Goal: Task Accomplishment & Management: Complete application form

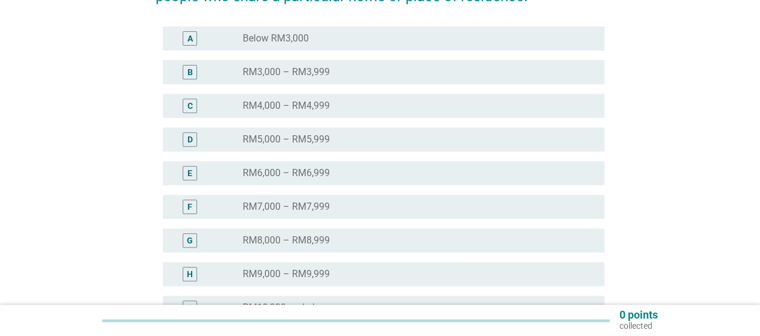
scroll to position [348, 0]
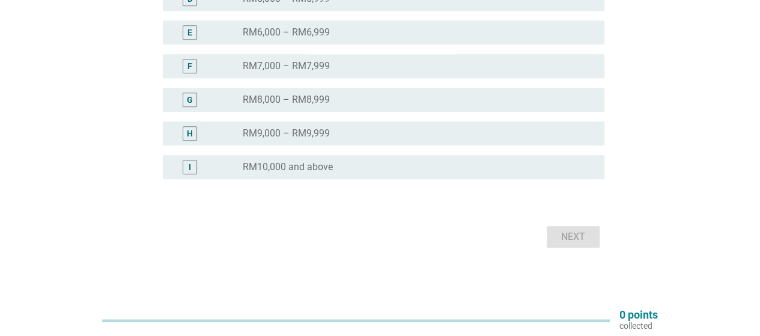
click at [430, 170] on div "radio_button_unchecked RM10,000 and above" at bounding box center [414, 167] width 342 height 12
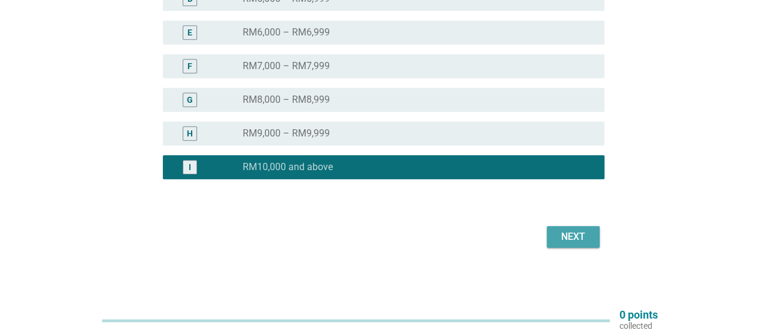
click at [591, 239] on button "Next" at bounding box center [573, 237] width 53 height 22
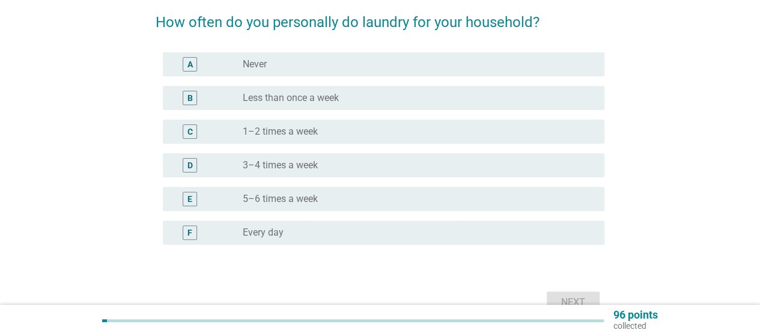
scroll to position [120, 0]
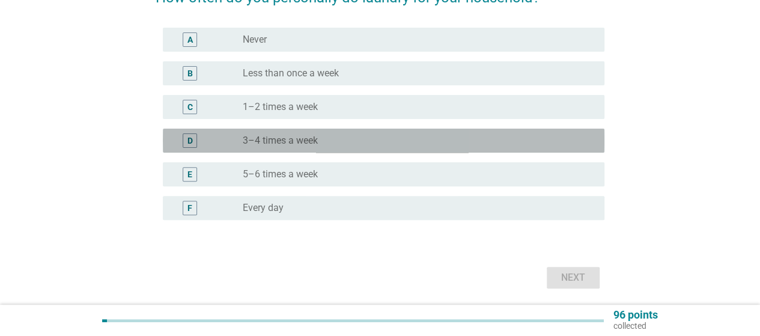
click at [288, 141] on label "3–4 times a week" at bounding box center [280, 141] width 75 height 12
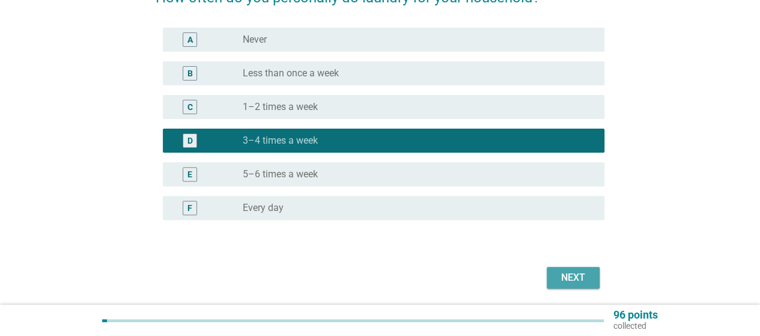
click at [567, 273] on div "Next" at bounding box center [573, 277] width 34 height 14
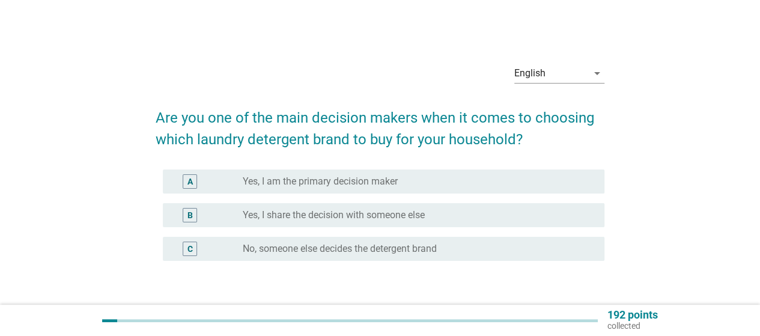
click at [504, 180] on div "radio_button_unchecked Yes, I am the primary decision maker" at bounding box center [414, 181] width 342 height 12
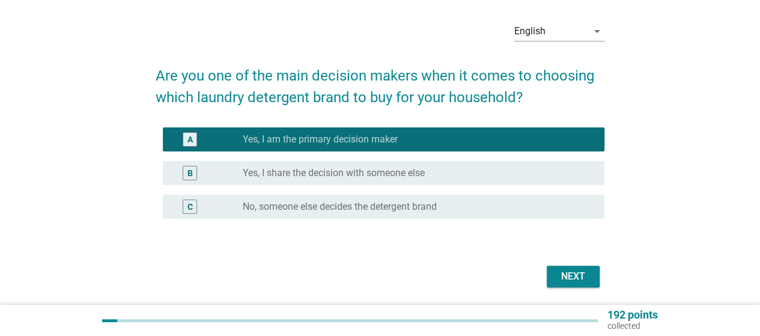
scroll to position [60, 0]
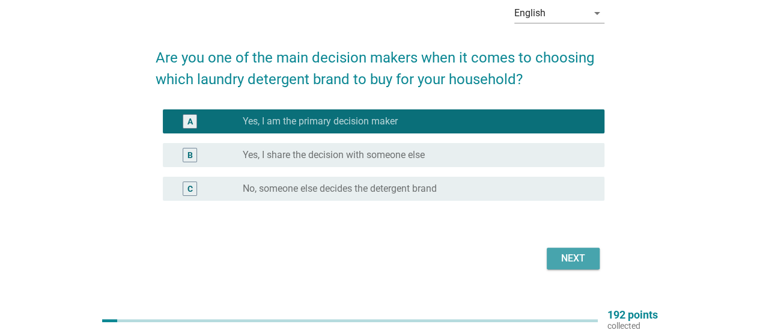
click at [592, 268] on button "Next" at bounding box center [573, 258] width 53 height 22
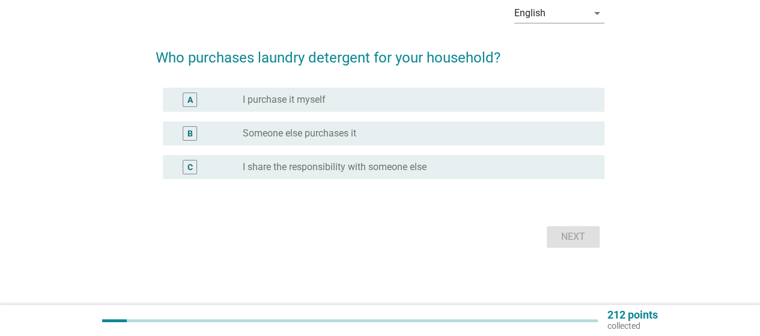
scroll to position [0, 0]
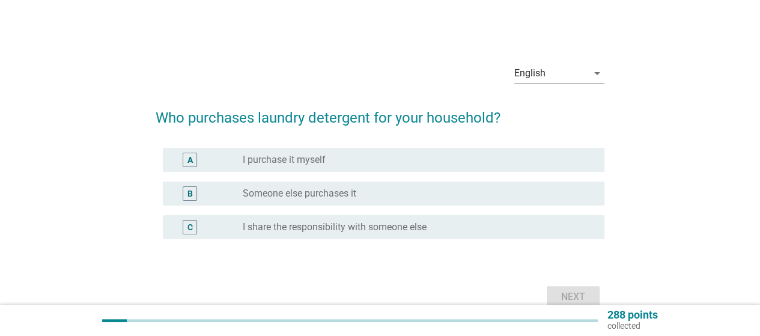
click at [375, 157] on div "radio_button_unchecked I purchase it myself" at bounding box center [414, 160] width 342 height 12
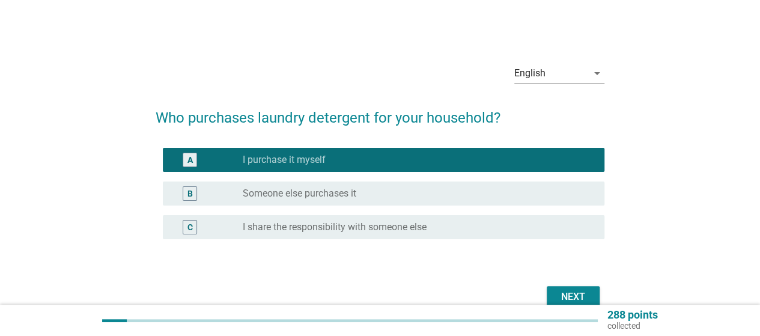
click at [583, 291] on div "Next" at bounding box center [573, 296] width 34 height 14
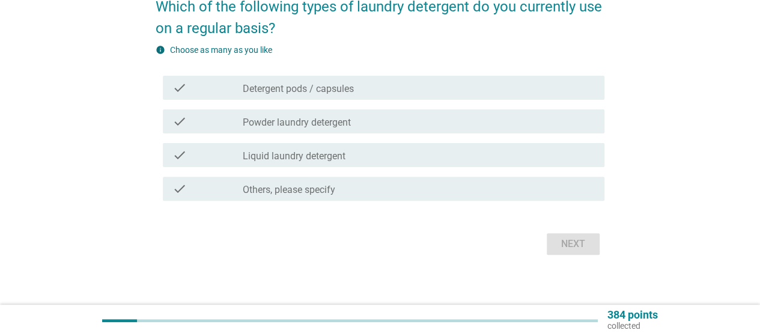
scroll to position [119, 0]
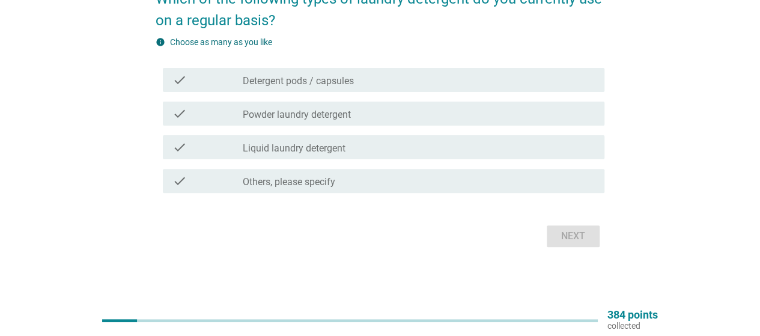
click at [335, 112] on label "Powder laundry detergent" at bounding box center [297, 115] width 108 height 12
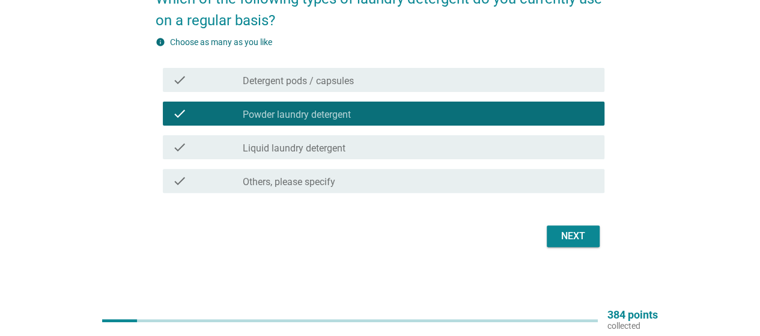
click at [350, 145] on div "check_box_outline_blank Liquid laundry detergent" at bounding box center [419, 147] width 352 height 14
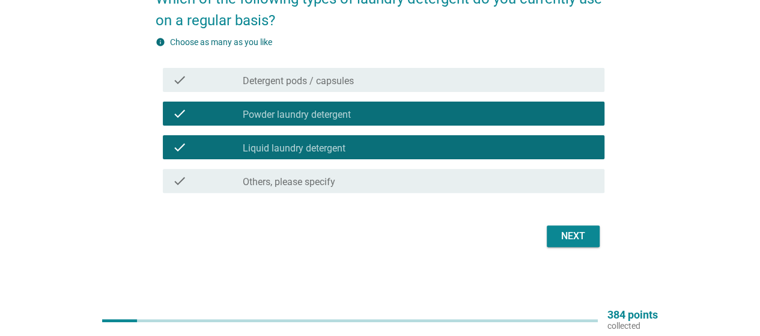
click at [561, 241] on div "Next" at bounding box center [573, 236] width 34 height 14
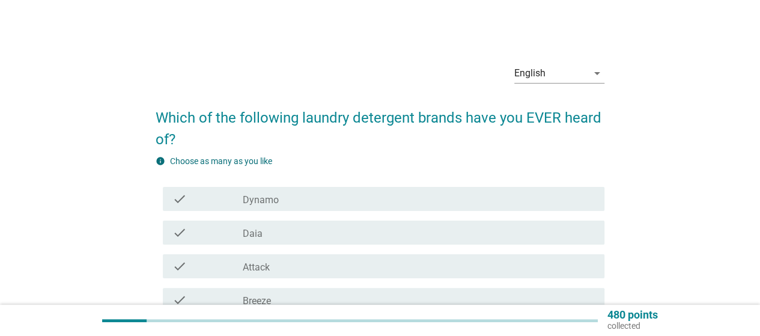
scroll to position [60, 0]
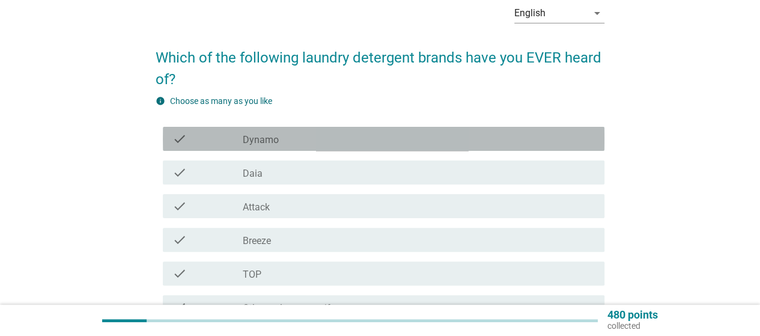
click at [231, 142] on div "check" at bounding box center [207, 139] width 70 height 14
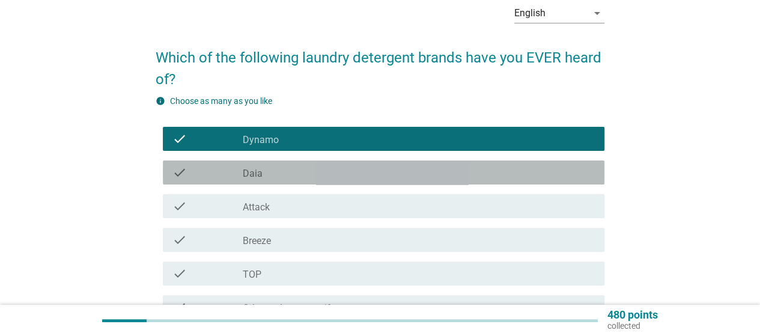
click at [253, 176] on label "Daia" at bounding box center [253, 174] width 20 height 12
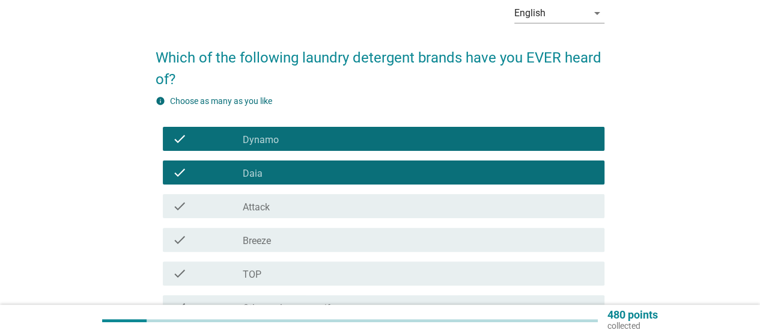
click at [264, 205] on label "Attack" at bounding box center [256, 207] width 27 height 12
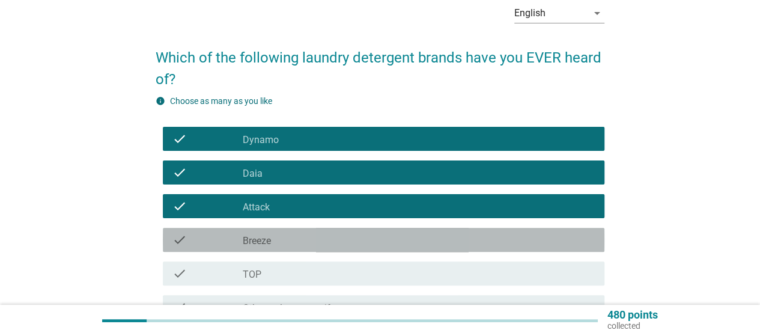
click at [303, 238] on div "check_box_outline_blank Breeze" at bounding box center [419, 239] width 352 height 14
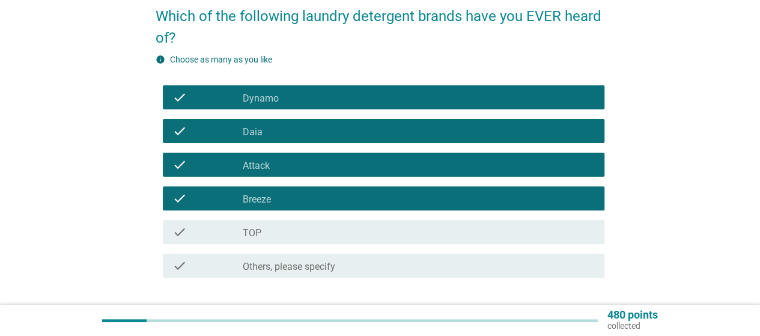
scroll to position [120, 0]
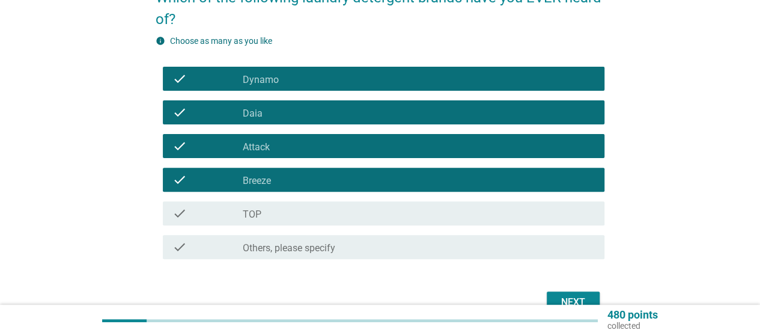
click at [307, 225] on div "check check_box_outline_blank TOP" at bounding box center [380, 213] width 449 height 34
click at [259, 210] on label "TOP" at bounding box center [252, 214] width 19 height 12
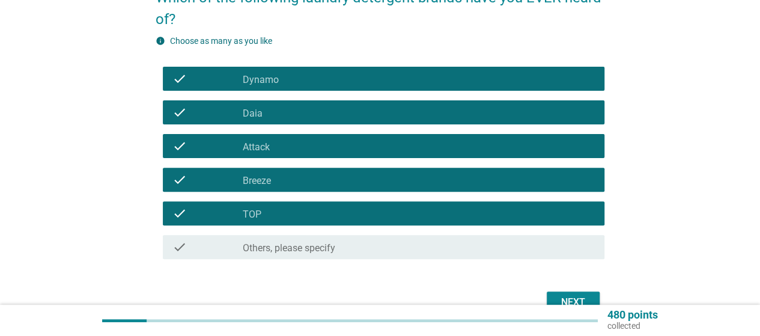
scroll to position [180, 0]
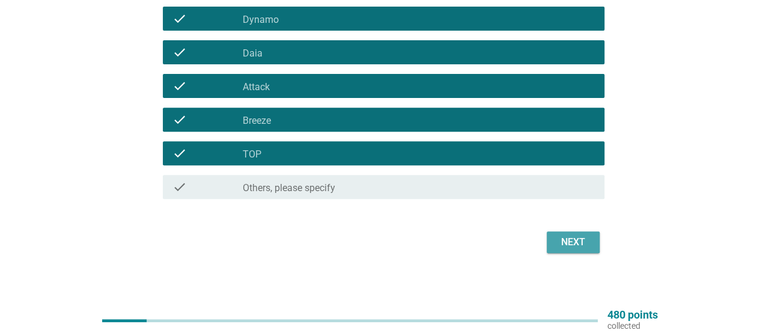
click at [584, 241] on div "Next" at bounding box center [573, 242] width 34 height 14
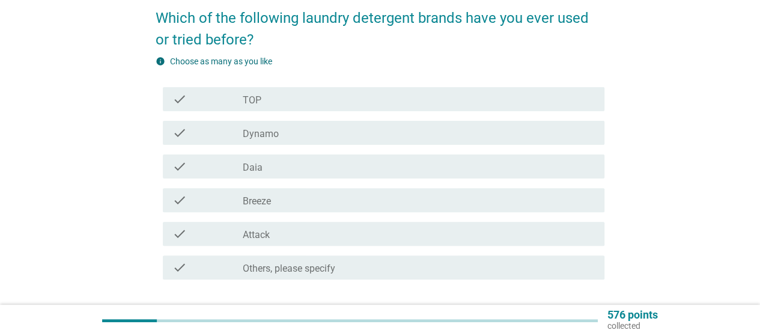
scroll to position [120, 0]
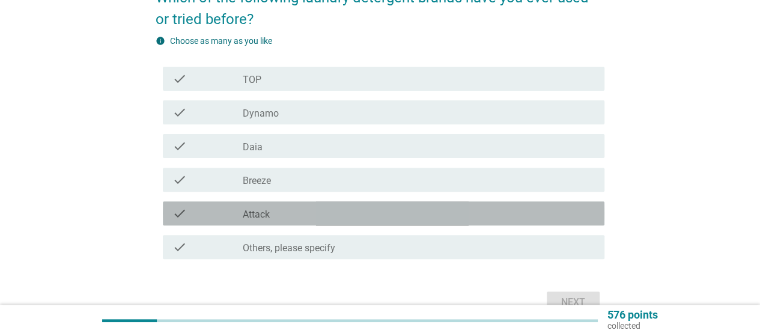
click at [291, 213] on div "check_box_outline_blank Attack" at bounding box center [419, 213] width 352 height 14
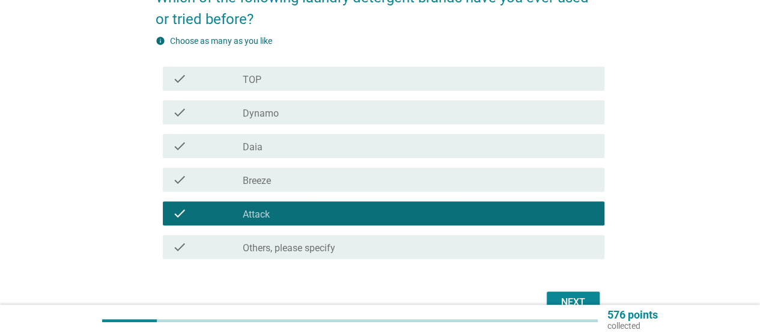
click at [264, 118] on label "Dynamo" at bounding box center [261, 114] width 36 height 12
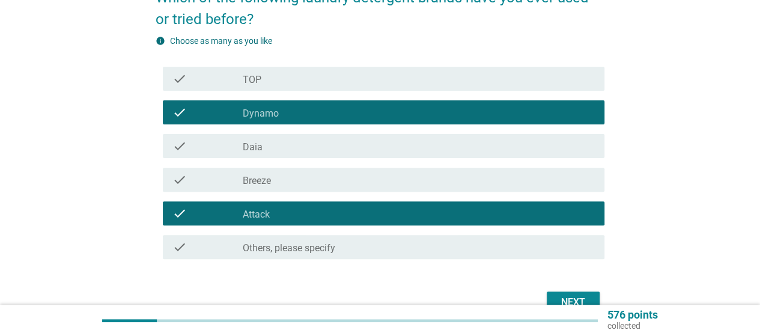
scroll to position [180, 0]
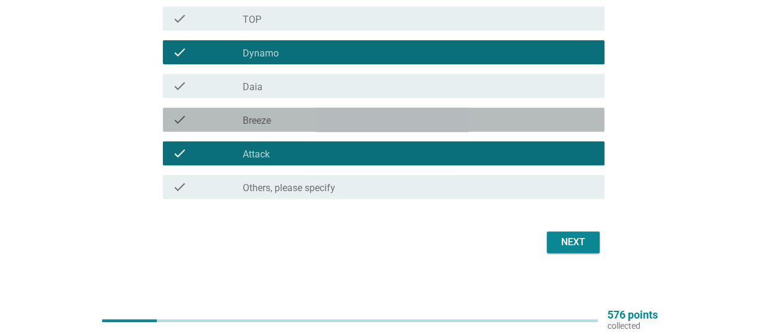
drag, startPoint x: 445, startPoint y: 118, endPoint x: 488, endPoint y: 240, distance: 129.2
click at [445, 120] on div "check_box_outline_blank Breeze" at bounding box center [419, 119] width 352 height 14
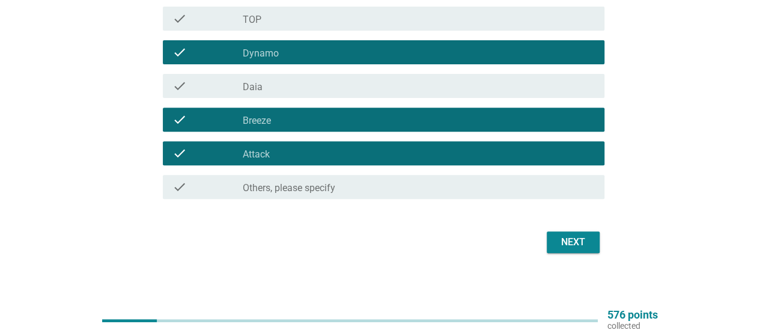
click at [590, 225] on form "Which of the following laundry detergent brands have you ever used or tried bef…" at bounding box center [380, 86] width 449 height 342
click at [589, 231] on button "Next" at bounding box center [573, 242] width 53 height 22
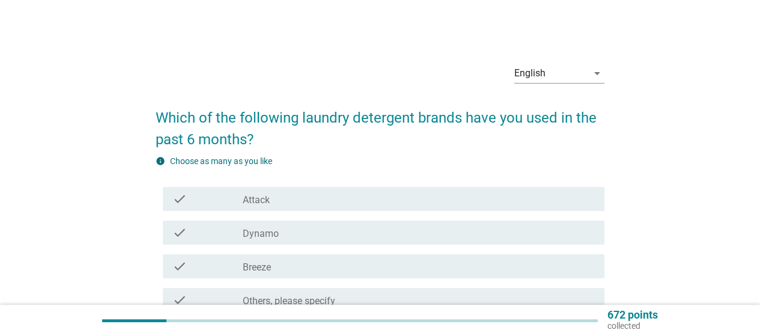
scroll to position [60, 0]
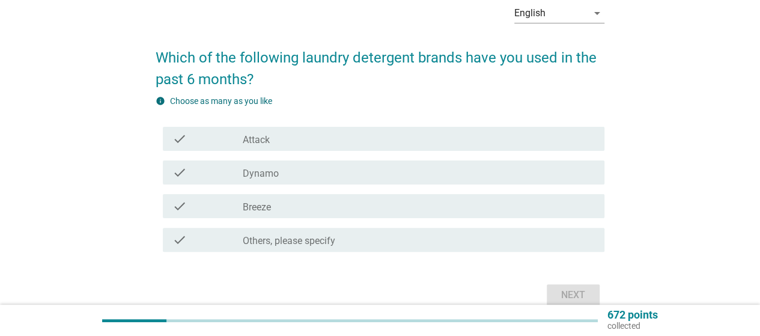
click at [277, 129] on div "check check_box Attack" at bounding box center [383, 139] width 441 height 24
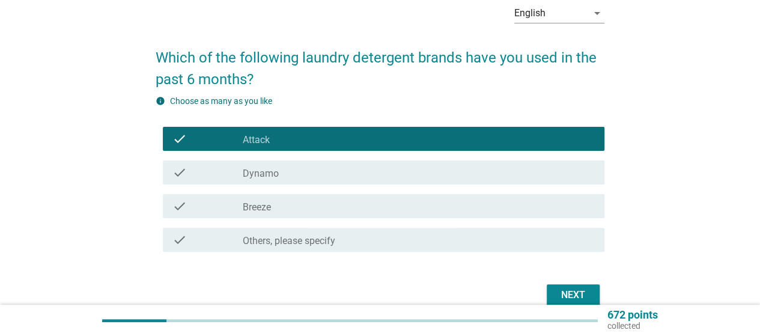
click at [581, 294] on div "Next" at bounding box center [573, 295] width 34 height 14
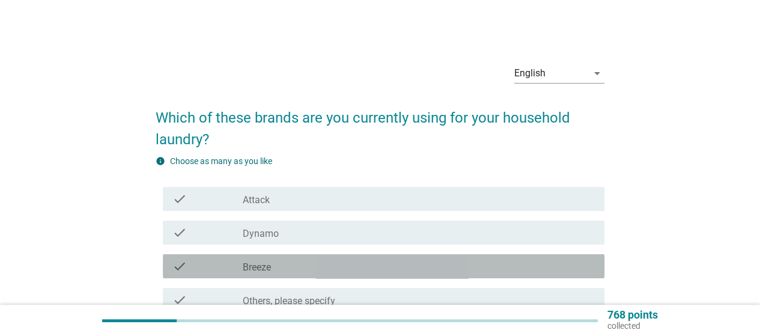
click at [315, 267] on div "check_box Breeze" at bounding box center [419, 266] width 352 height 14
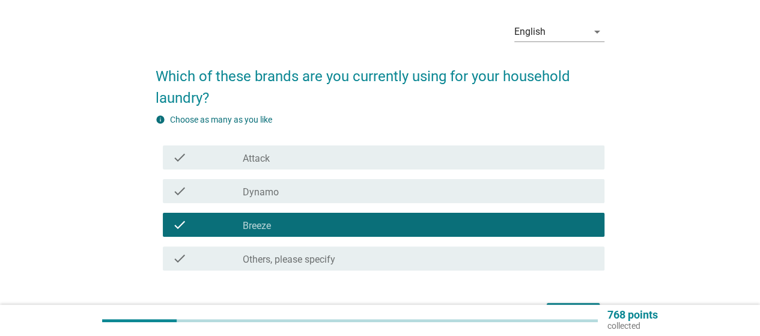
scroll to position [60, 0]
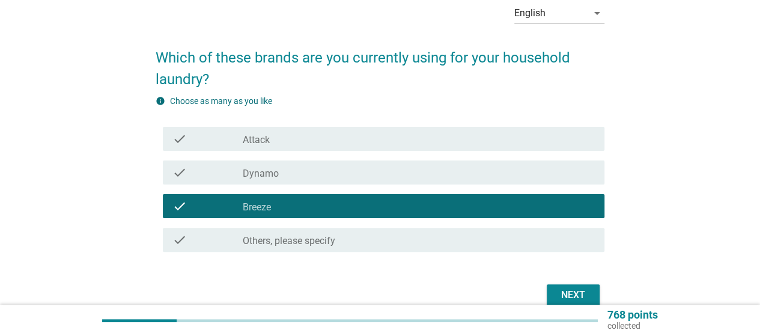
click at [336, 144] on div "check_box Attack" at bounding box center [419, 139] width 352 height 14
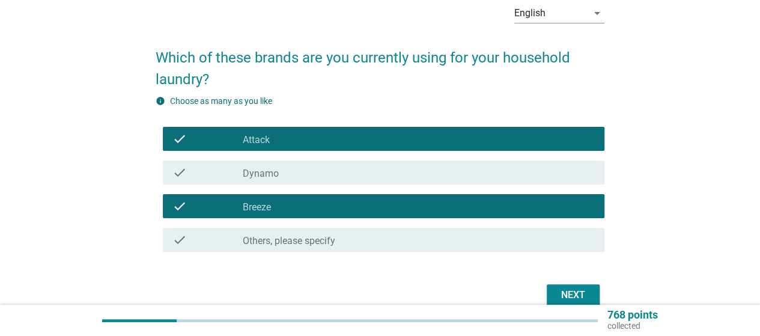
click at [332, 198] on div "check check_box Breeze" at bounding box center [383, 206] width 441 height 24
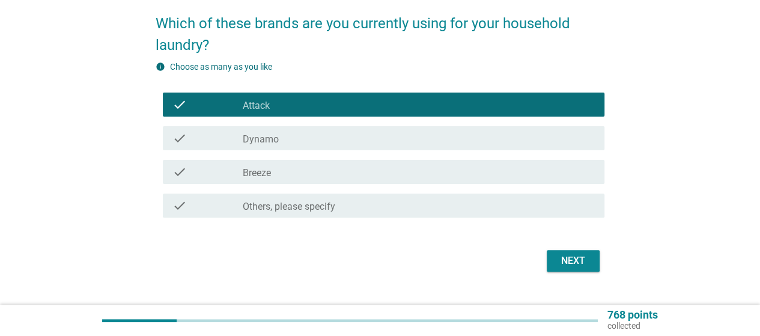
scroll to position [119, 0]
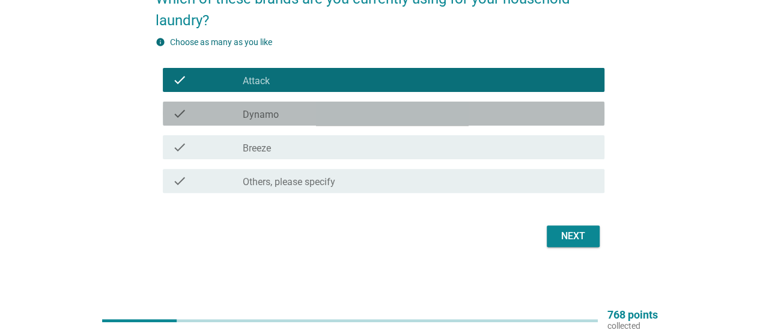
click at [453, 112] on div "check_box Dynamo" at bounding box center [419, 113] width 352 height 14
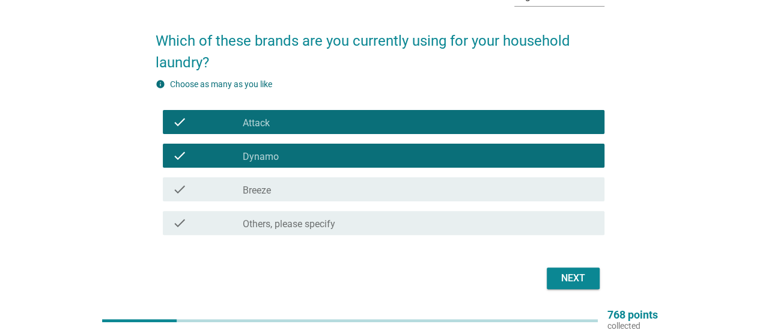
scroll to position [59, 0]
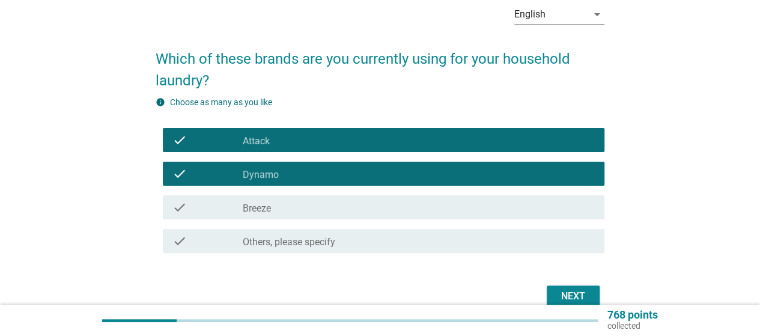
click at [478, 181] on div "check check_box Dynamo" at bounding box center [383, 174] width 441 height 24
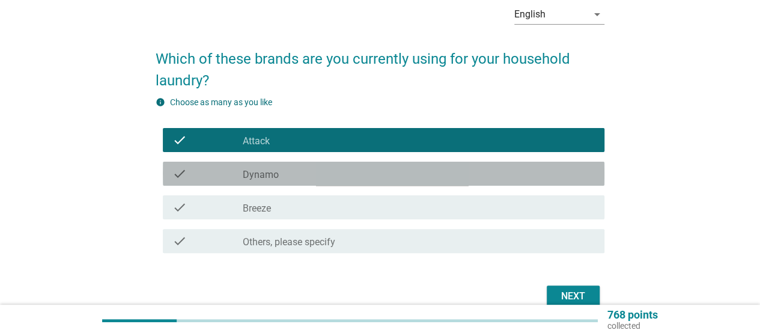
click at [478, 181] on div "check check_box Dynamo" at bounding box center [383, 174] width 441 height 24
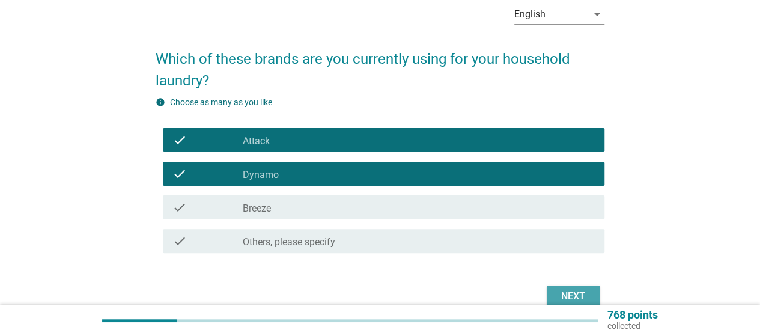
click at [572, 292] on div "Next" at bounding box center [573, 296] width 34 height 14
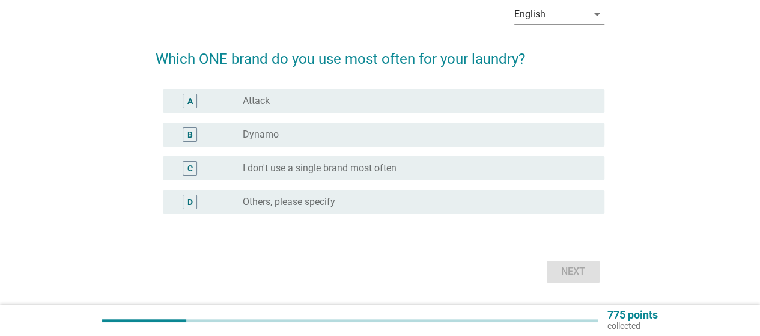
scroll to position [0, 0]
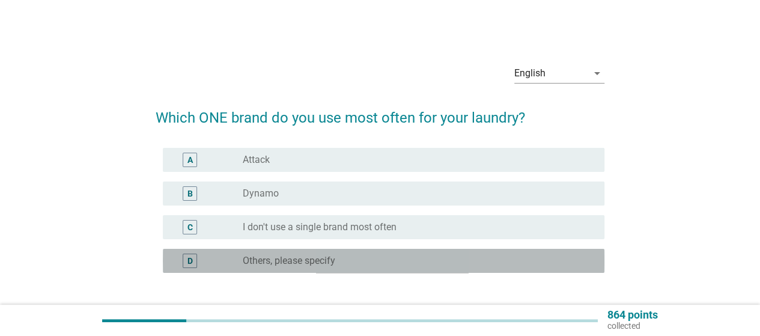
click at [370, 259] on div "radio_button_unchecked Others, please specify" at bounding box center [414, 261] width 342 height 12
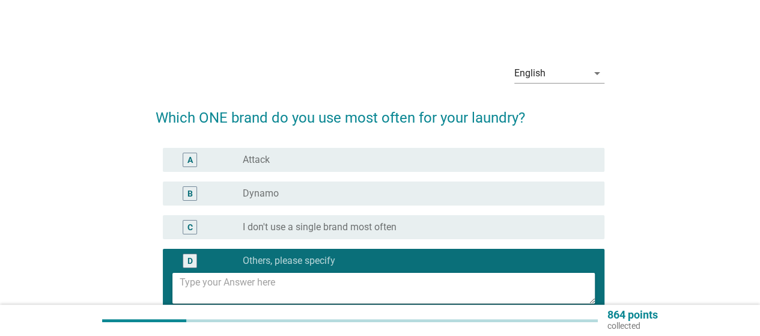
click at [372, 279] on textarea at bounding box center [387, 288] width 415 height 31
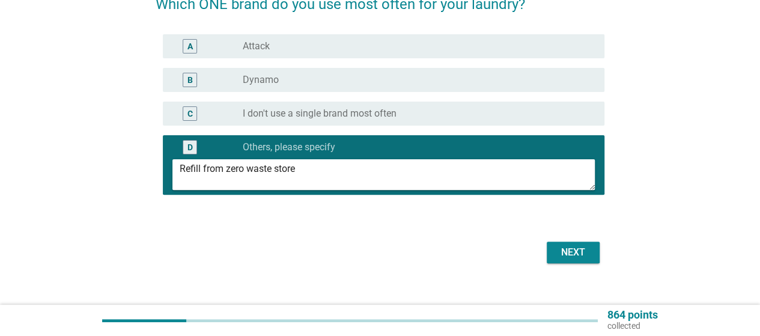
scroll to position [130, 0]
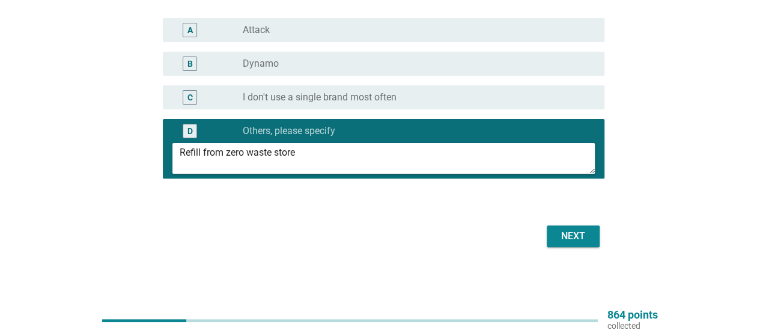
type textarea "Refill from zero waste store"
click at [598, 240] on button "Next" at bounding box center [573, 236] width 53 height 22
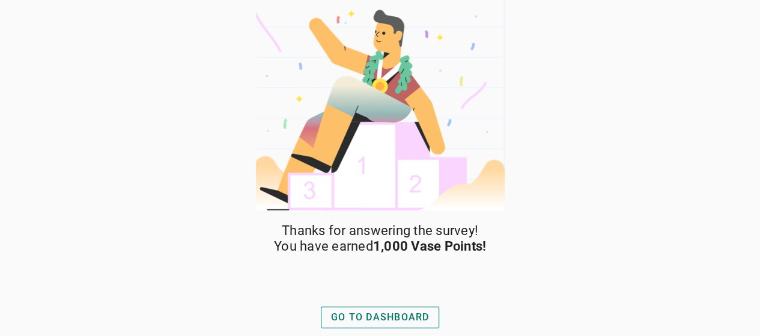
click at [407, 321] on div "GO TO DASHBOARD" at bounding box center [380, 317] width 98 height 14
